Goal: Transaction & Acquisition: Purchase product/service

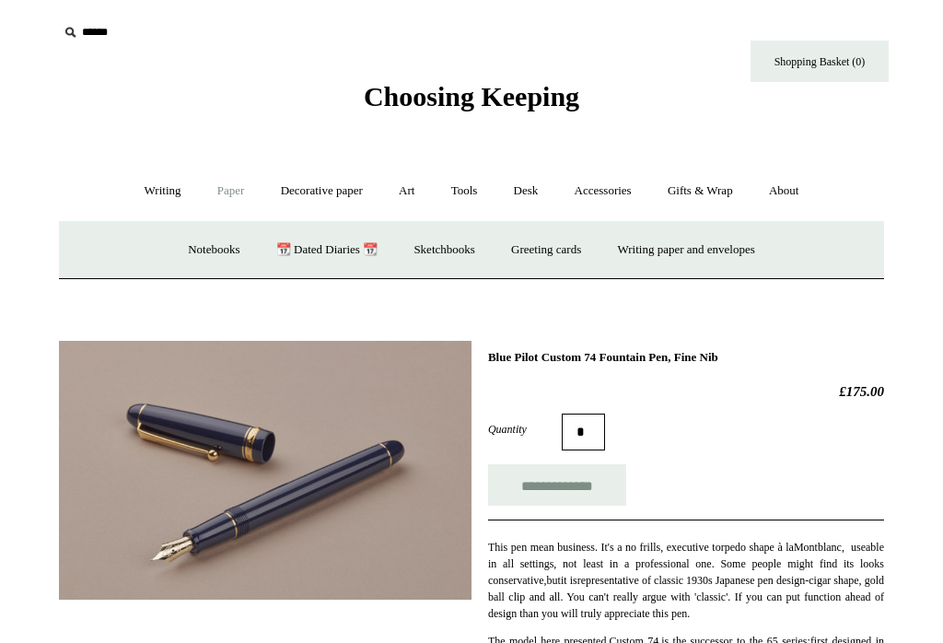
click at [143, 197] on link "Writing +" at bounding box center [163, 191] width 70 height 49
click at [217, 199] on link "Paper +" at bounding box center [231, 191] width 61 height 49
click at [78, 43] on input "text" at bounding box center [171, 33] width 227 height 34
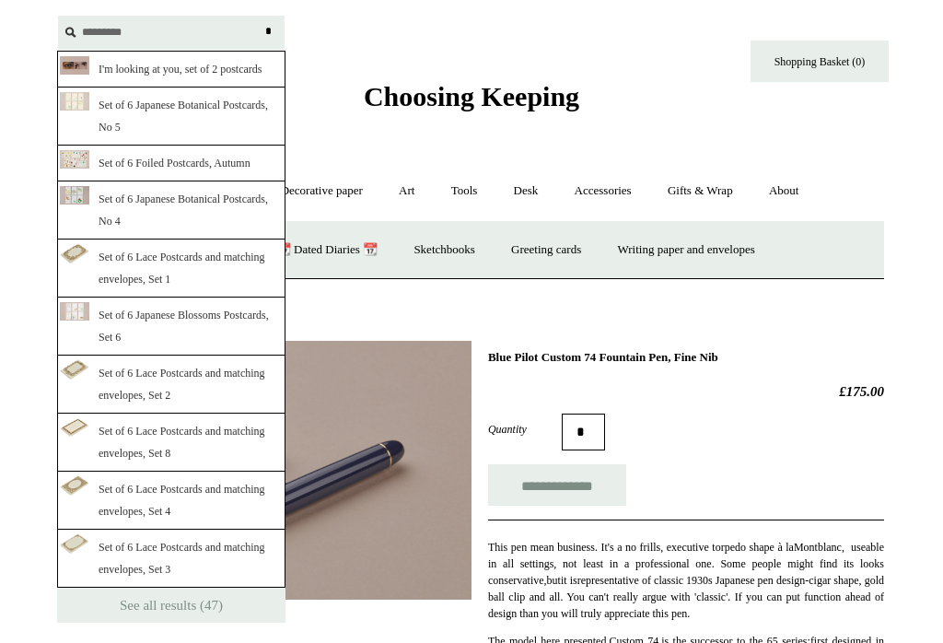
type input "*********"
click at [268, 31] on input "*" at bounding box center [268, 32] width 18 height 32
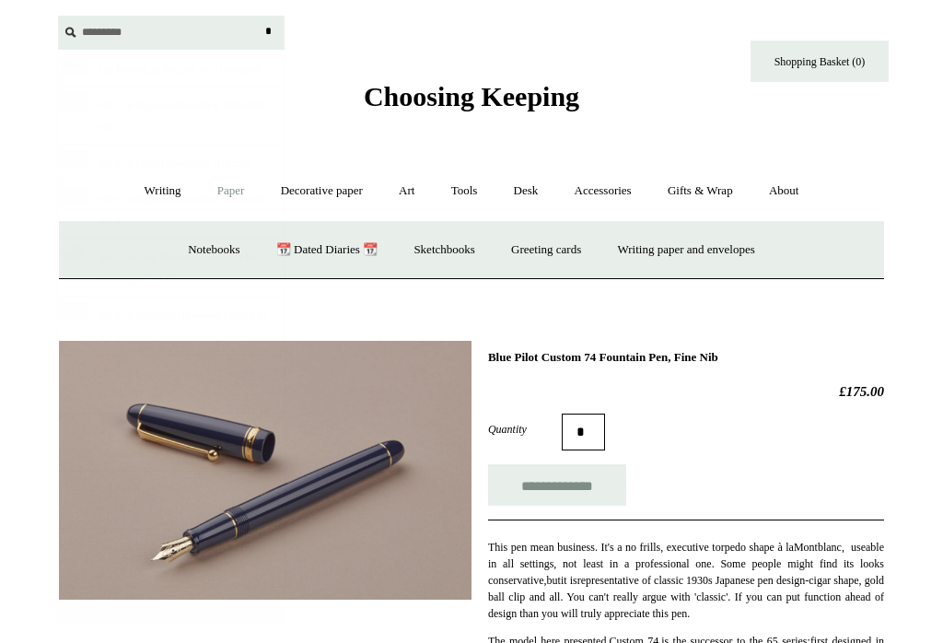
click at [268, 31] on input "*" at bounding box center [268, 32] width 18 height 32
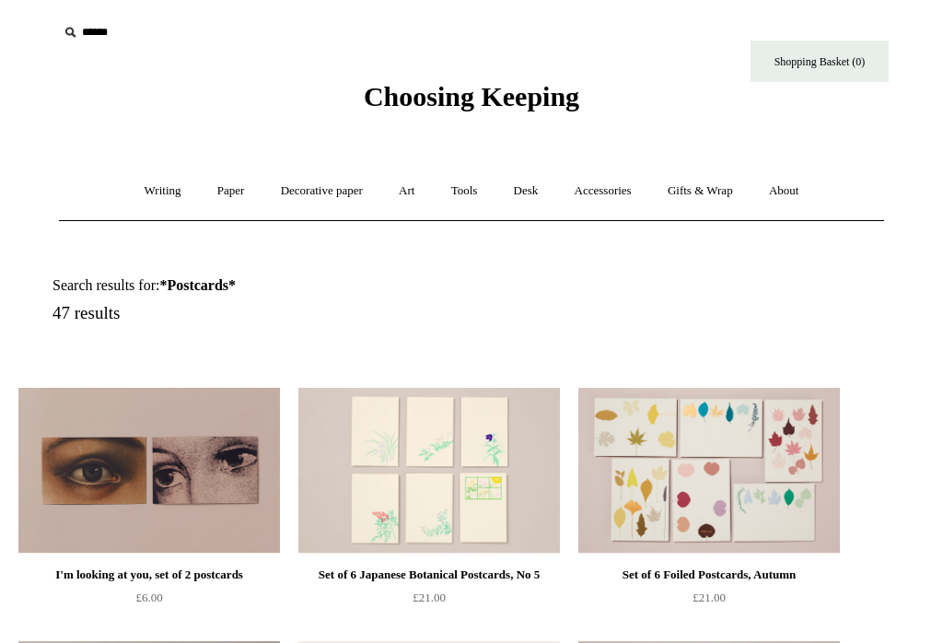
click at [81, 39] on input "text" at bounding box center [171, 33] width 227 height 34
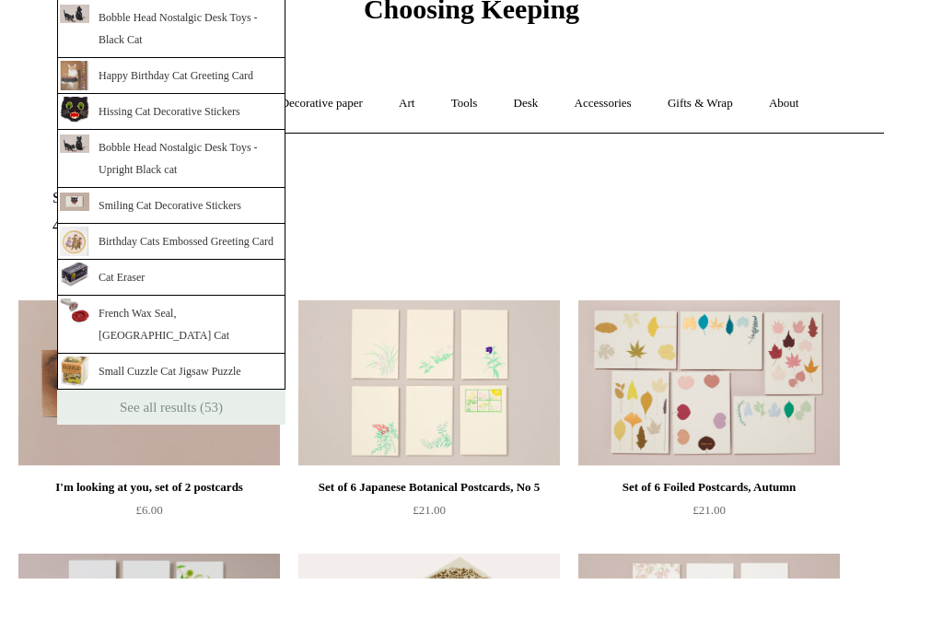
scroll to position [24, 0]
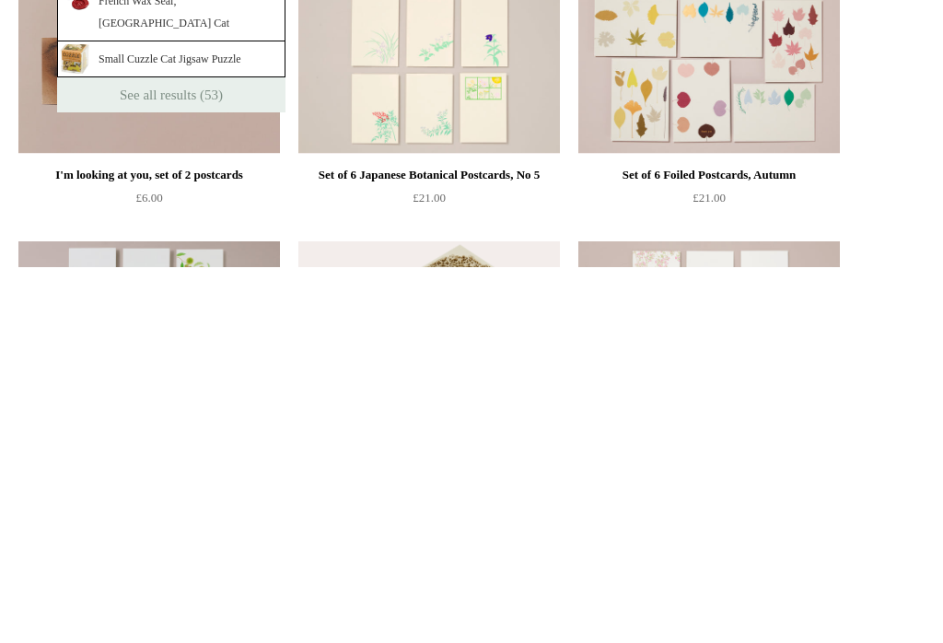
type input "***"
click at [183, 453] on link "See all results (53)" at bounding box center [171, 470] width 228 height 35
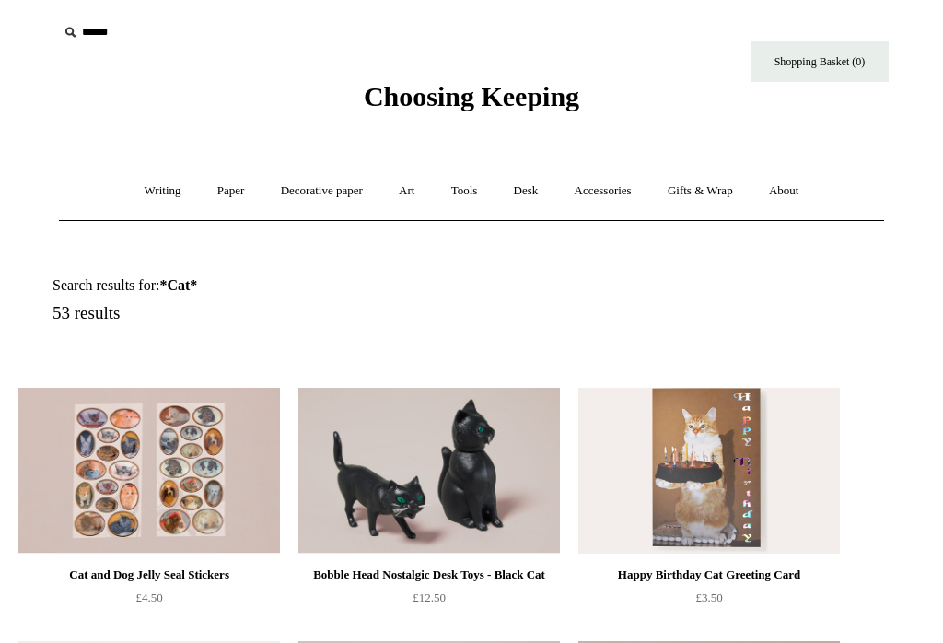
click at [161, 193] on link "Writing +" at bounding box center [163, 191] width 70 height 49
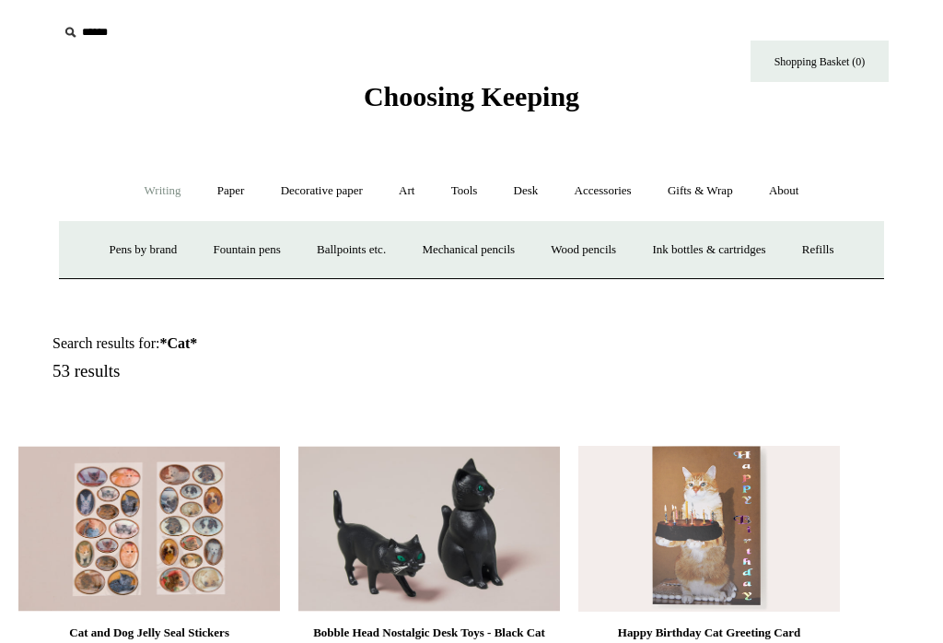
click at [146, 249] on link "Pens by brand +" at bounding box center [143, 250] width 101 height 49
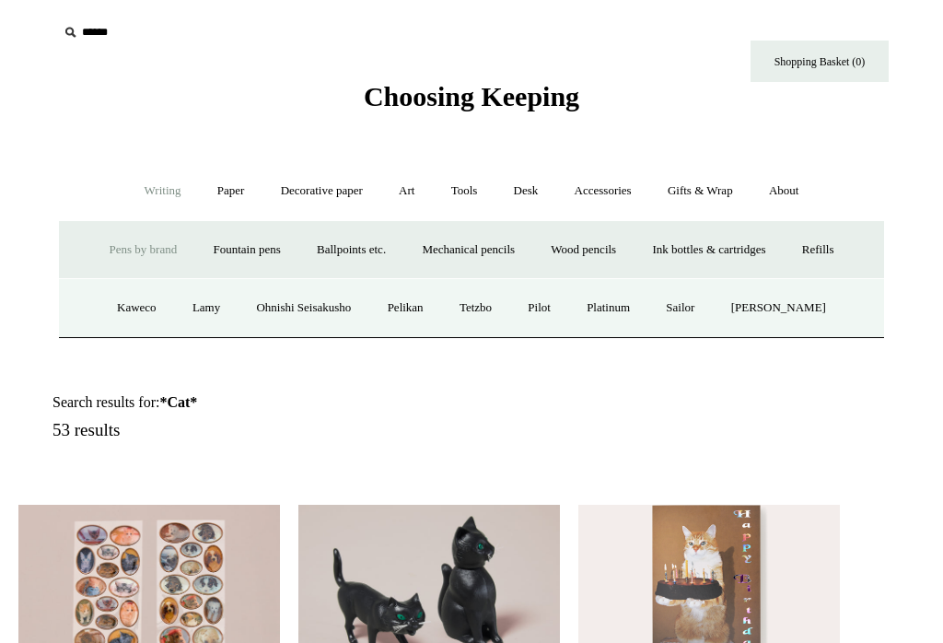
click at [689, 308] on link "Sailor" at bounding box center [680, 308] width 62 height 49
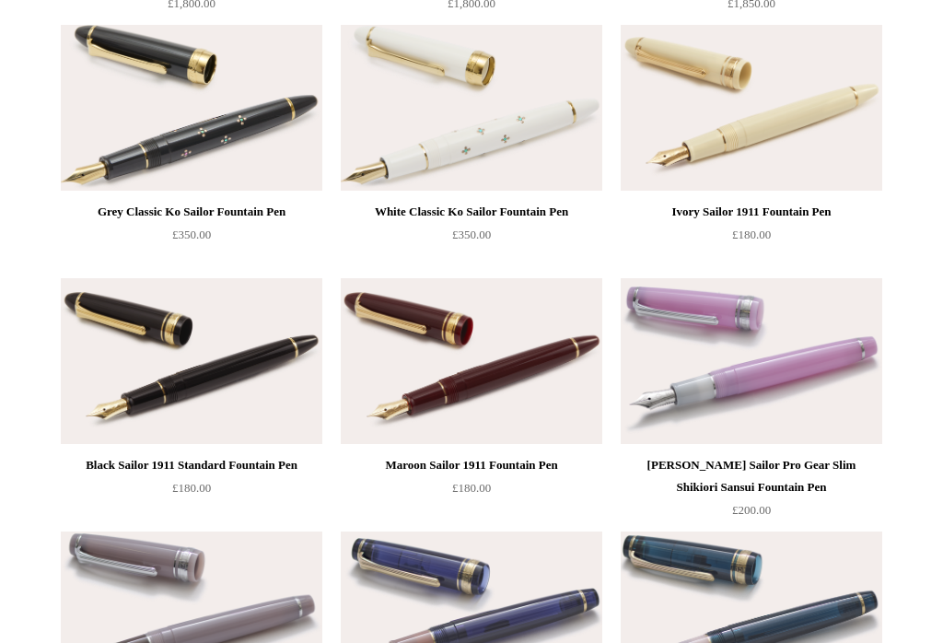
scroll to position [1737, 0]
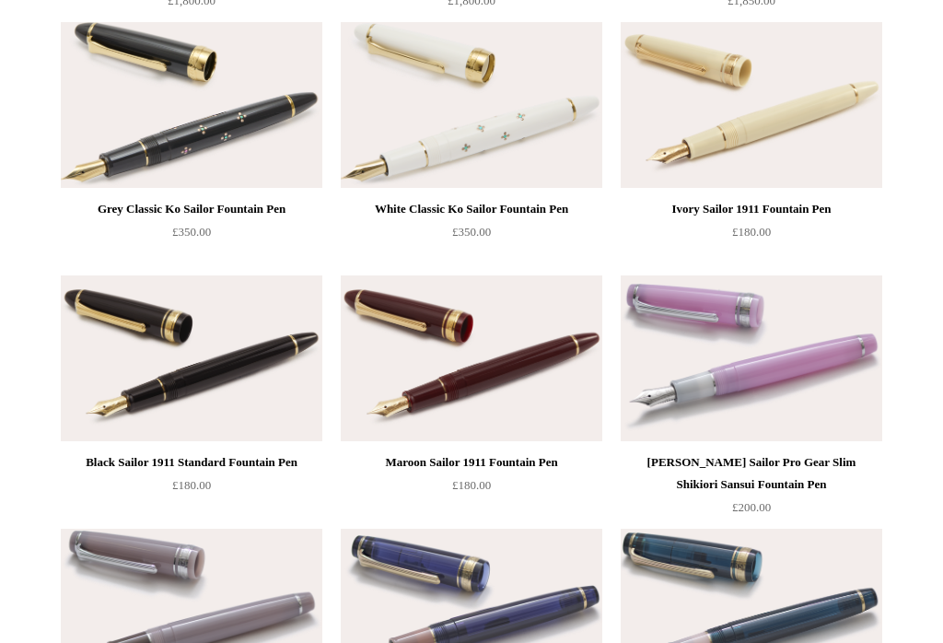
click at [275, 392] on img at bounding box center [192, 358] width 262 height 166
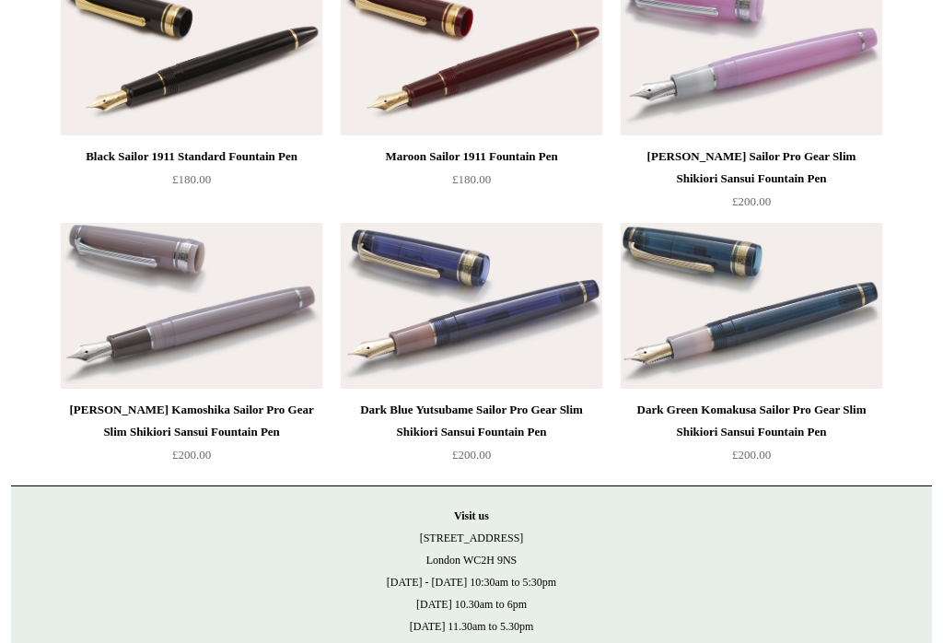
scroll to position [2044, 0]
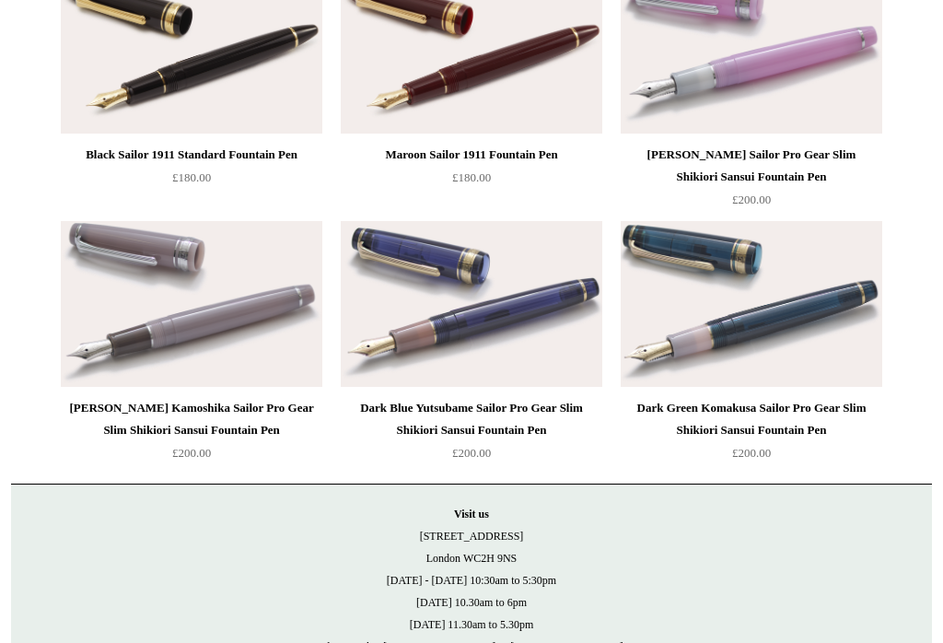
click at [543, 300] on img at bounding box center [472, 305] width 262 height 166
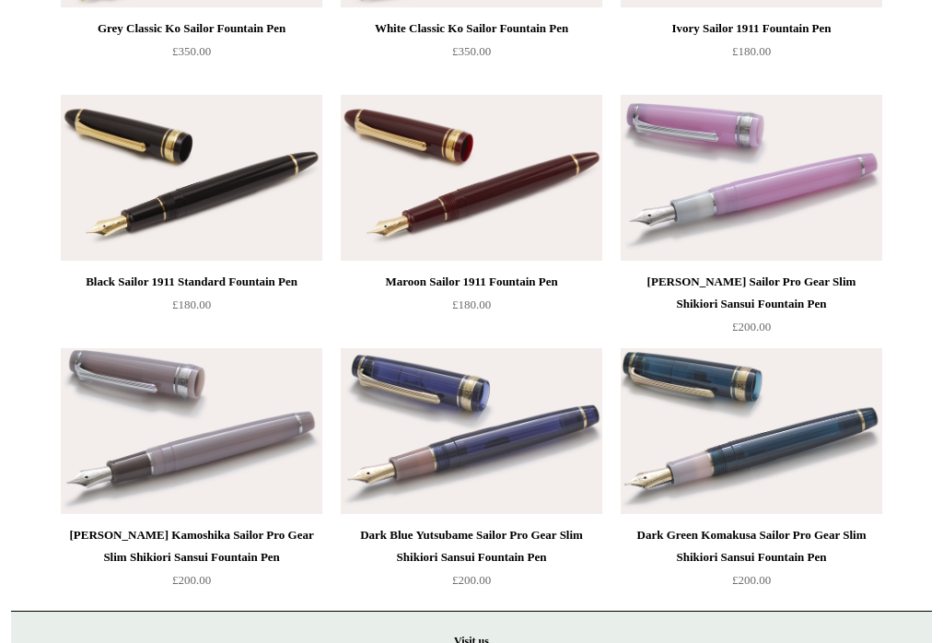
scroll to position [1918, 0]
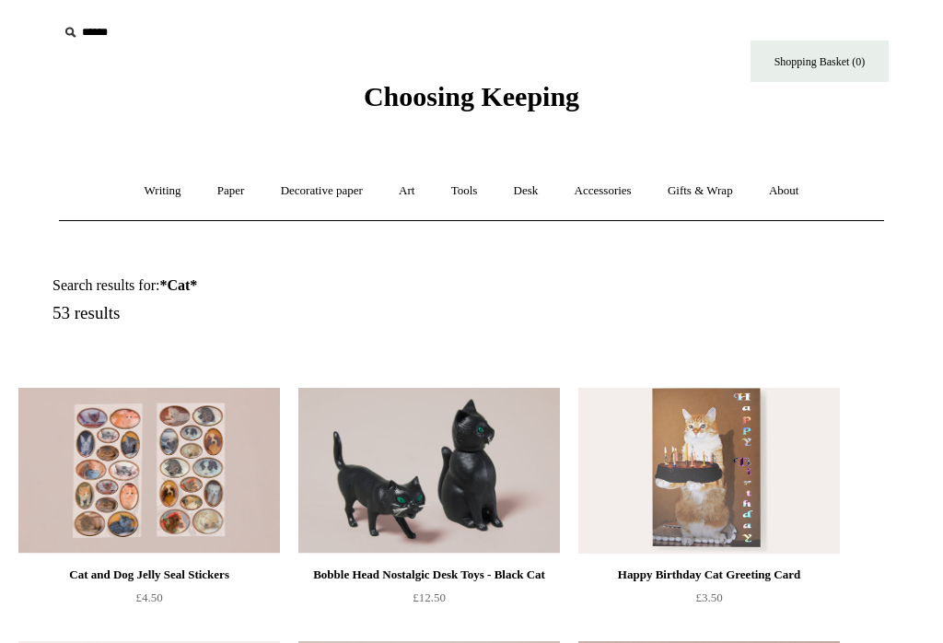
click at [151, 192] on link "Writing +" at bounding box center [163, 191] width 70 height 49
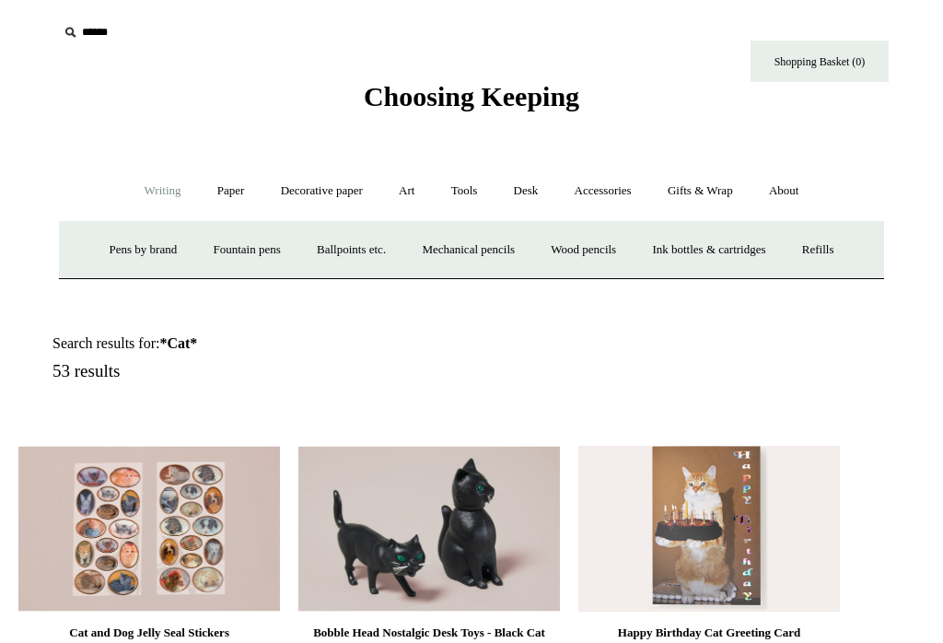
click at [142, 238] on link "Pens by brand +" at bounding box center [143, 250] width 101 height 49
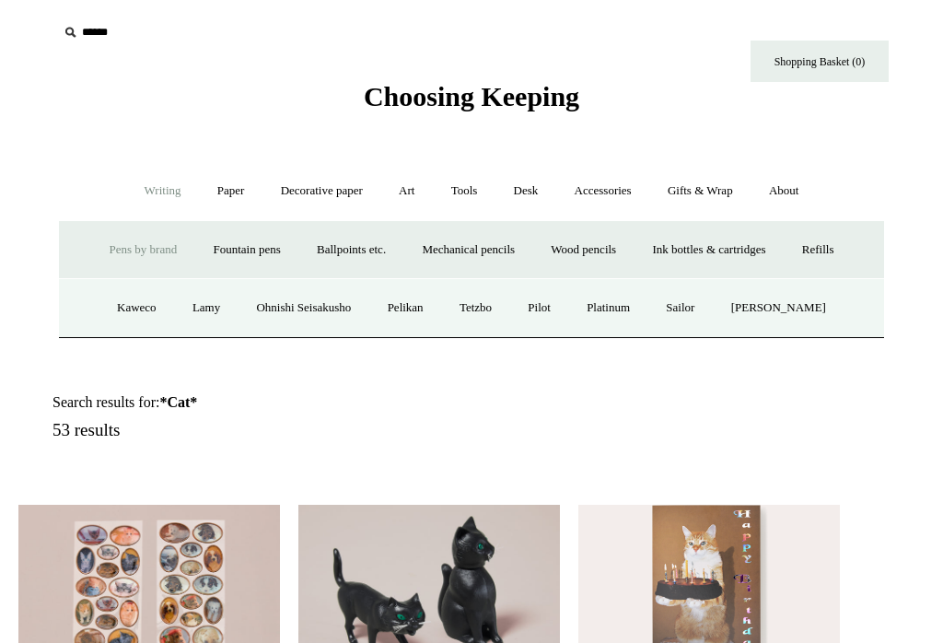
click at [566, 308] on link "Pilot" at bounding box center [539, 308] width 56 height 49
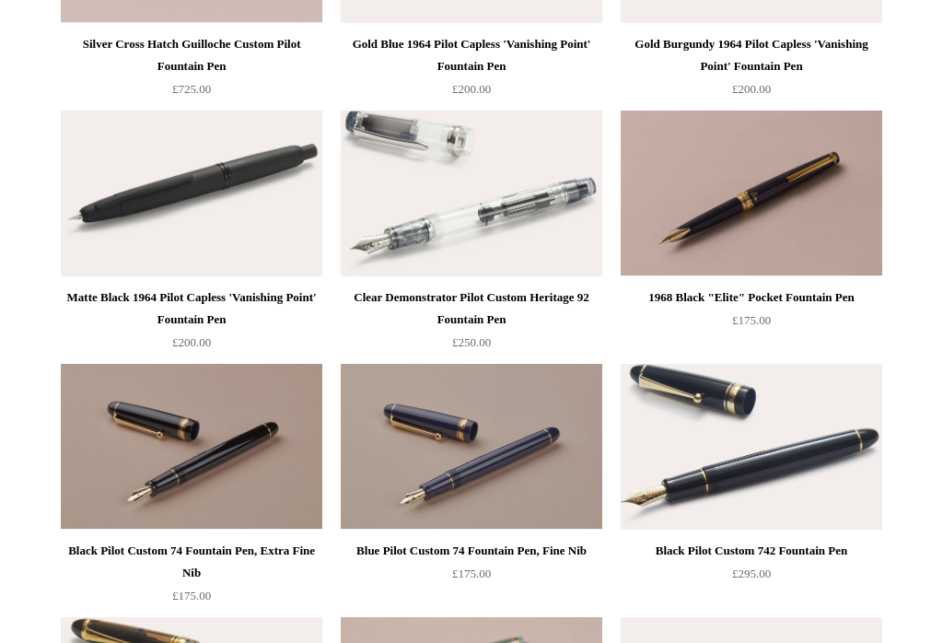
scroll to position [387, 0]
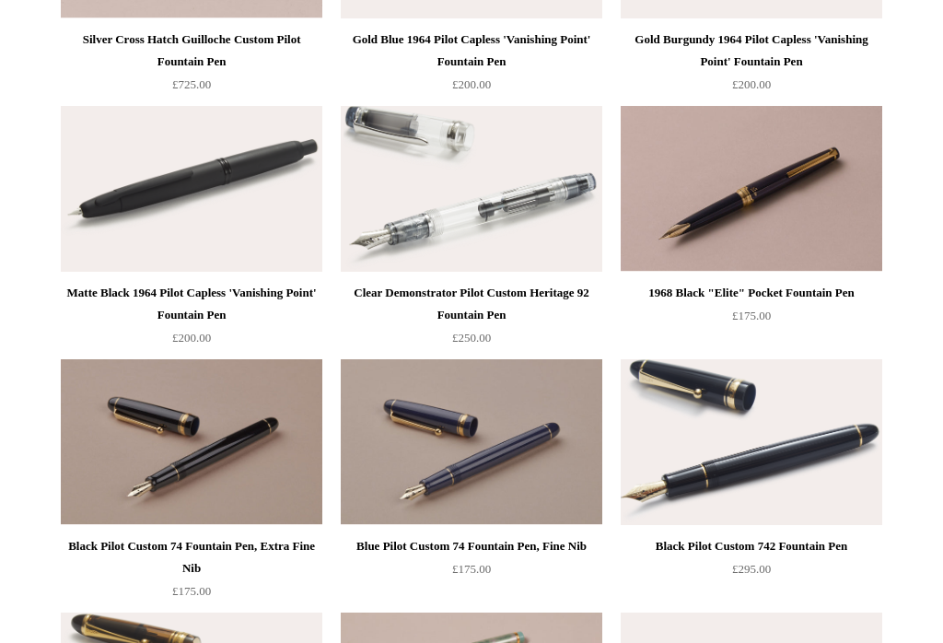
click at [288, 449] on img at bounding box center [192, 442] width 262 height 166
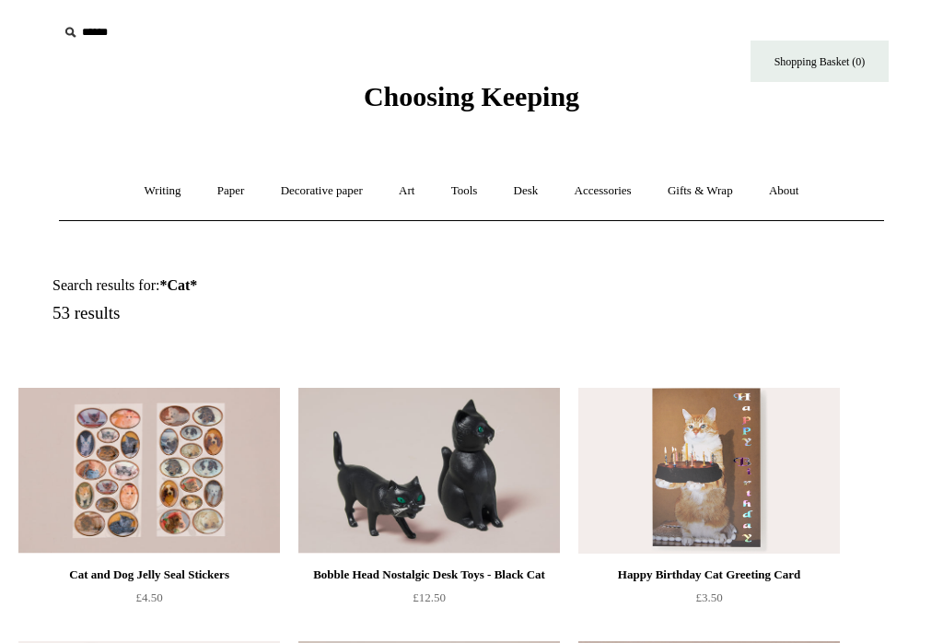
click at [152, 189] on link "Writing +" at bounding box center [163, 191] width 70 height 49
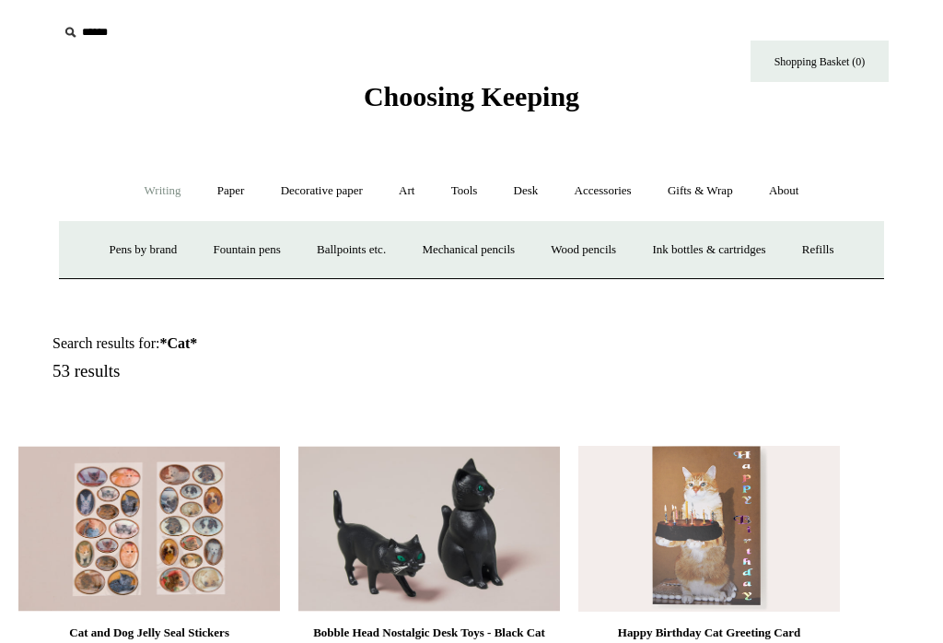
click at [136, 253] on link "Pens by brand +" at bounding box center [143, 250] width 101 height 49
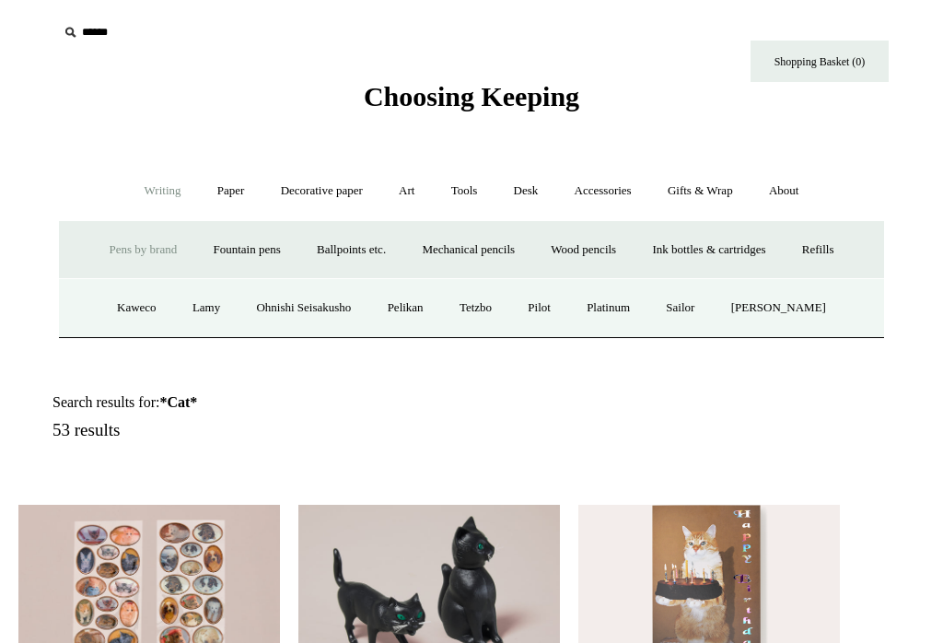
click at [420, 305] on link "Pelikan" at bounding box center [405, 308] width 69 height 49
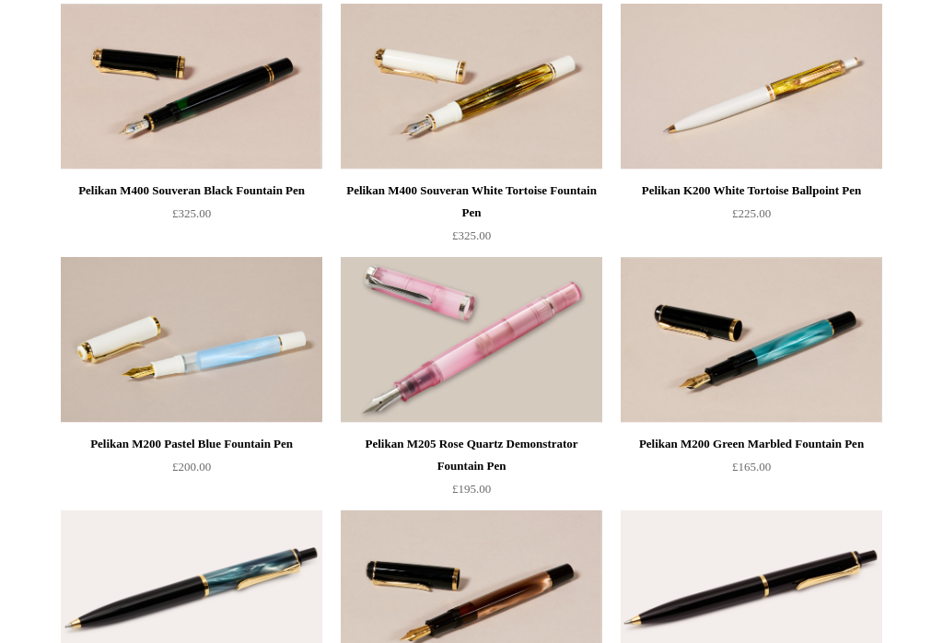
scroll to position [242, 0]
